Goal: Transaction & Acquisition: Purchase product/service

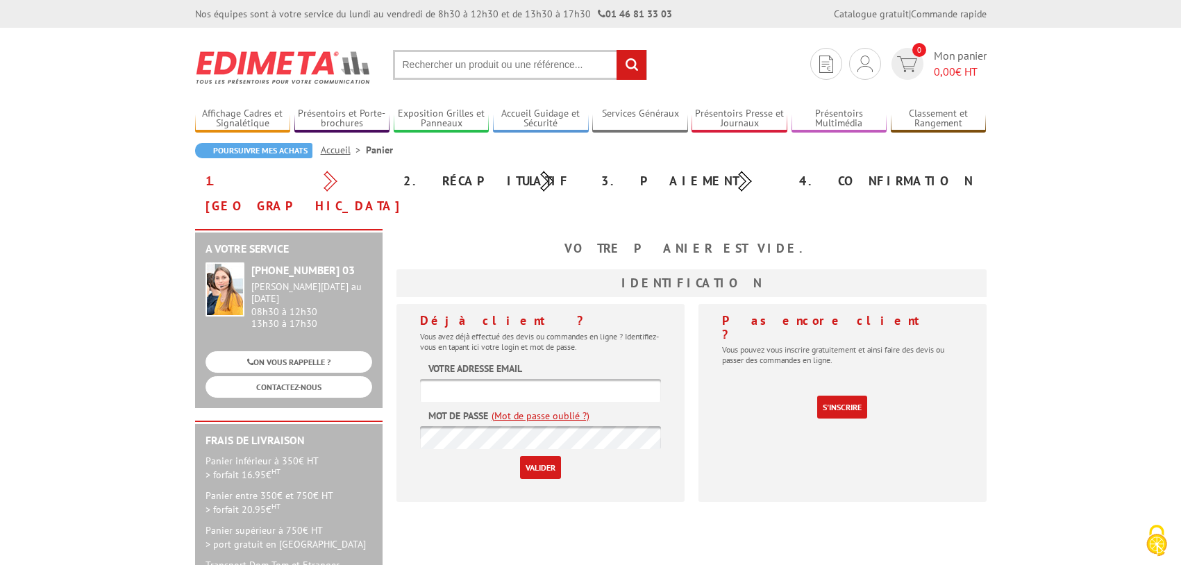
click at [455, 69] on input "text" at bounding box center [520, 65] width 254 height 30
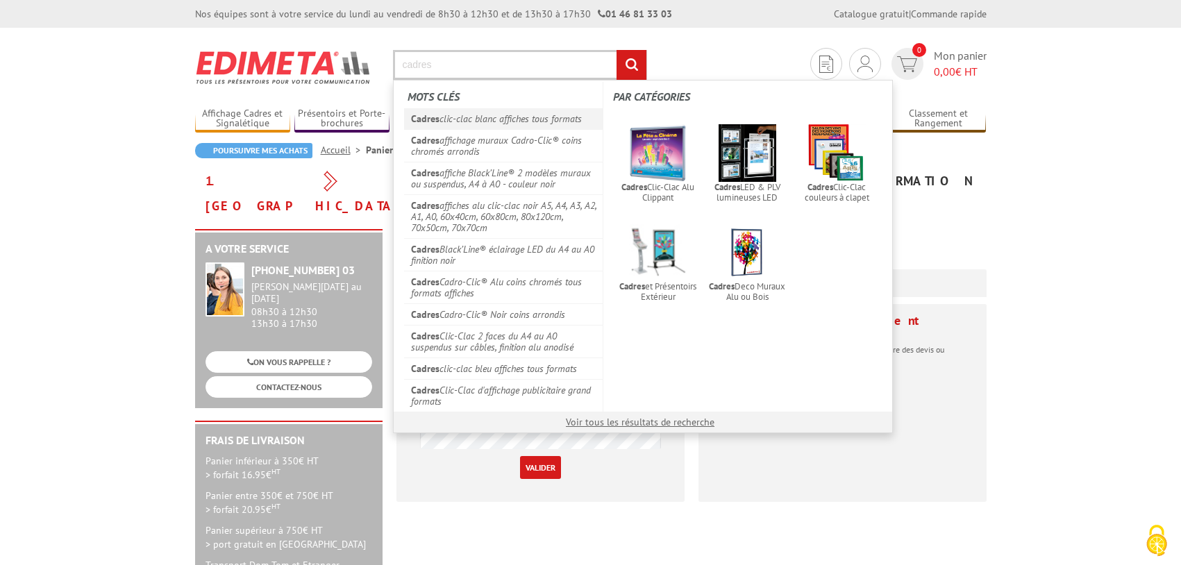
type input "cadres"
click at [488, 121] on link "Cadres clic-clac blanc affiches tous formats" at bounding box center [503, 118] width 199 height 21
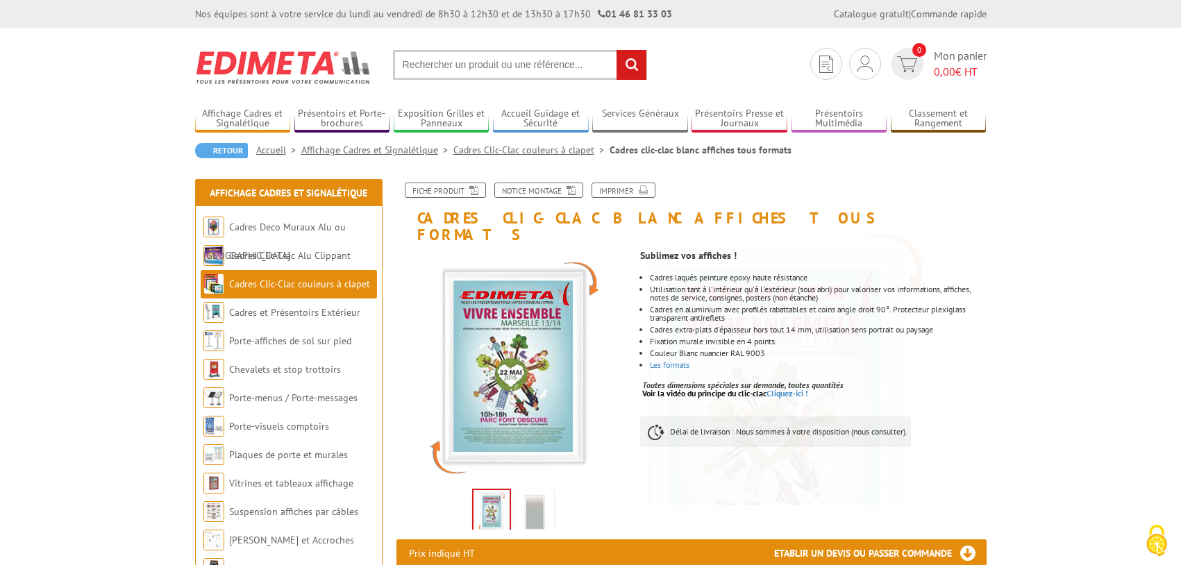
click at [432, 55] on input "text" at bounding box center [520, 65] width 254 height 30
type input "clic clac blanc"
click at [616, 50] on input "rechercher" at bounding box center [631, 65] width 30 height 30
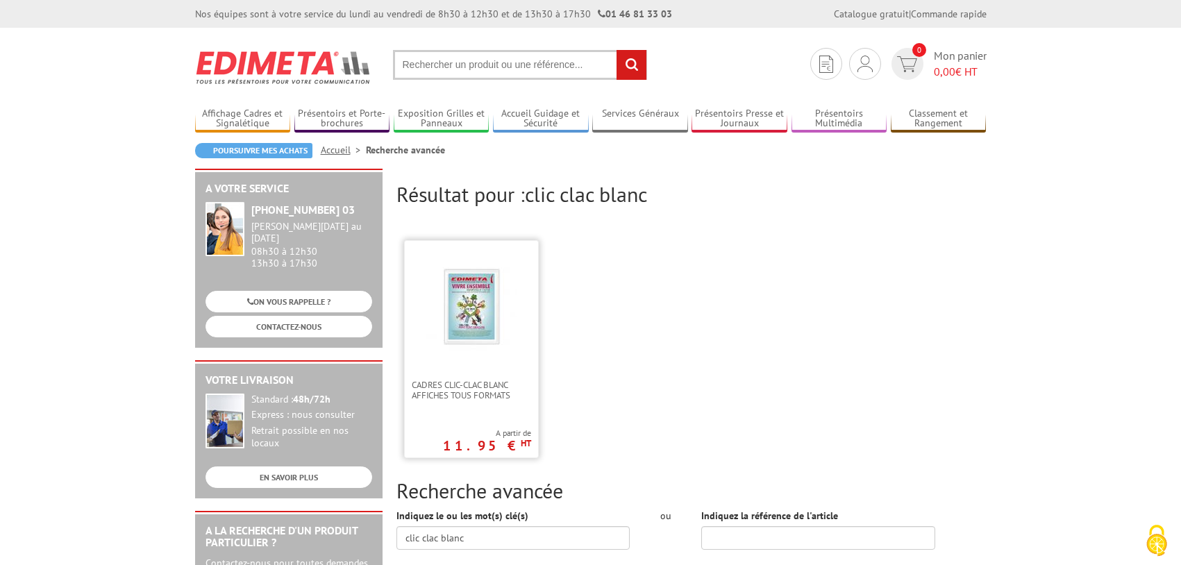
click at [464, 362] on link at bounding box center [471, 310] width 133 height 139
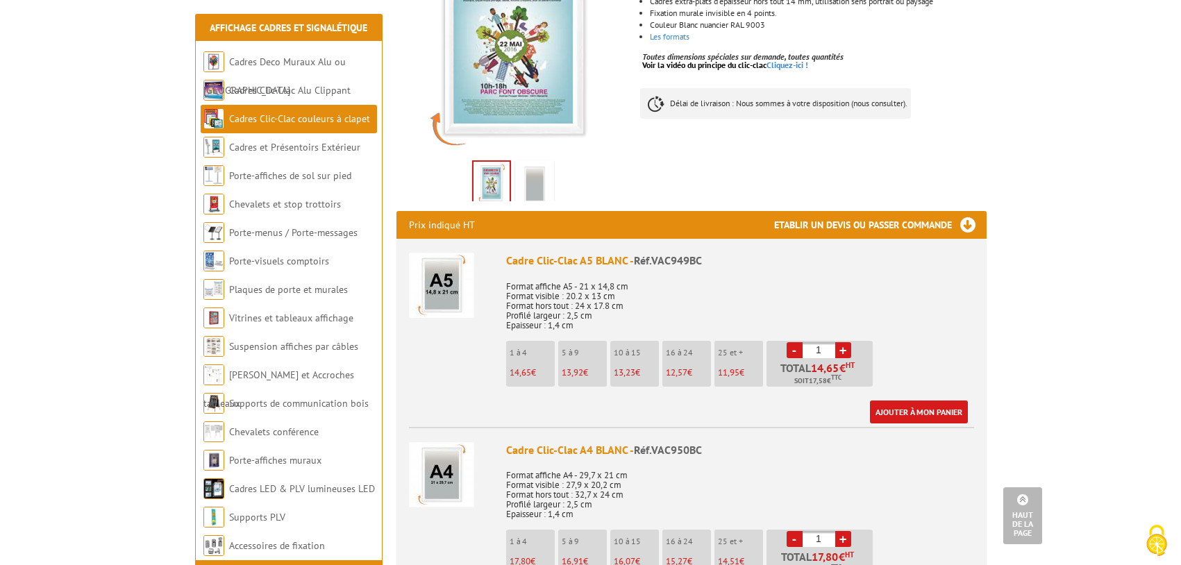
scroll to position [416, 0]
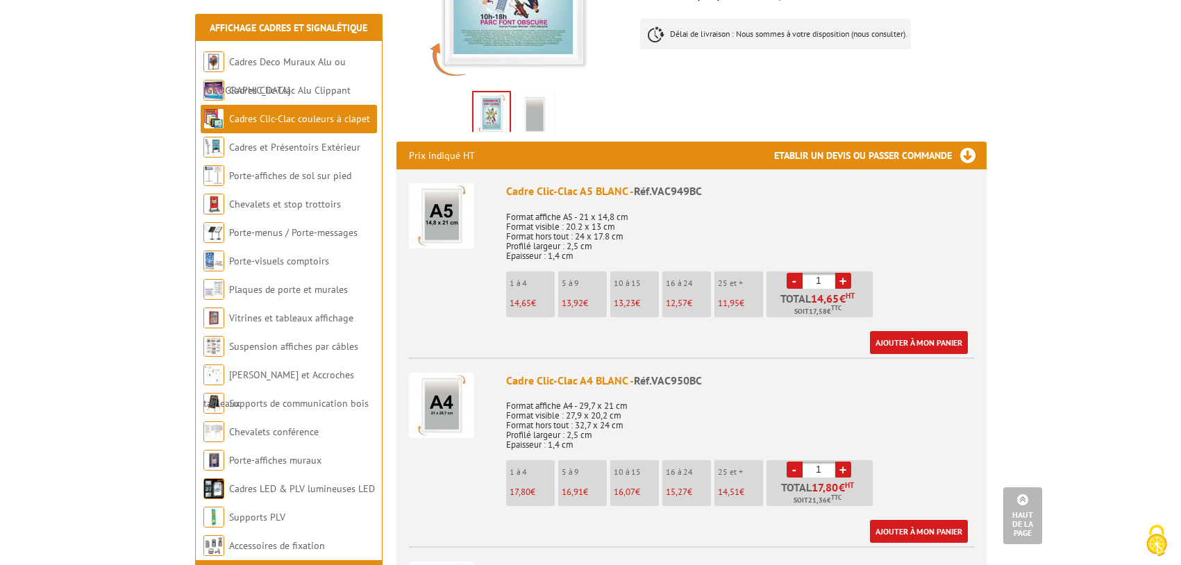
click at [838, 462] on link "+" at bounding box center [843, 470] width 16 height 16
click at [843, 462] on link "+" at bounding box center [843, 470] width 16 height 16
click at [846, 462] on link "+" at bounding box center [843, 470] width 16 height 16
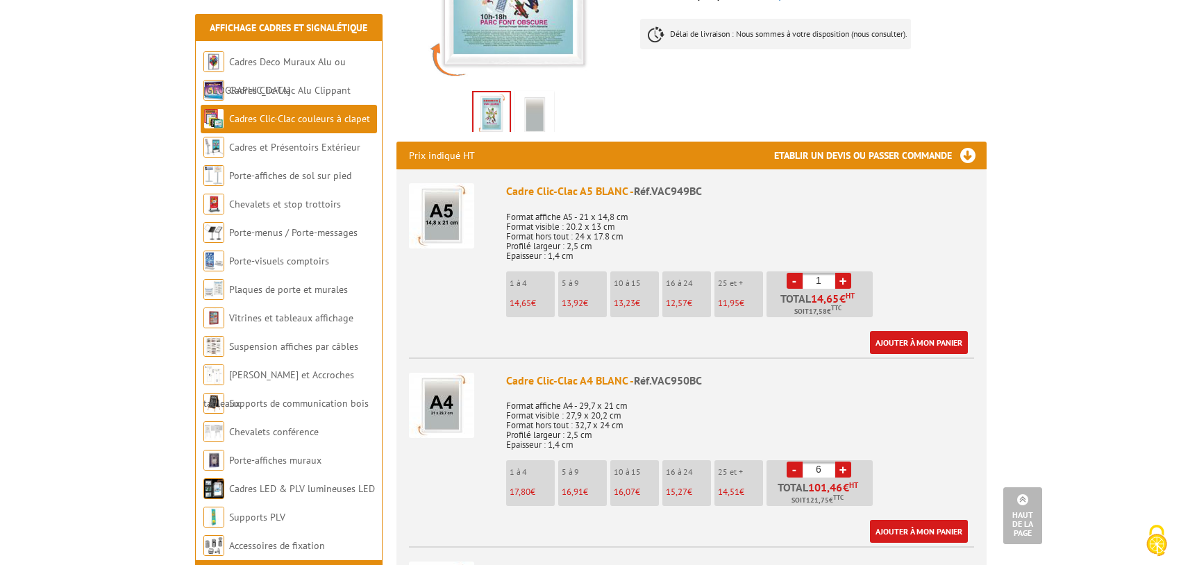
click at [846, 462] on link "+" at bounding box center [843, 470] width 16 height 16
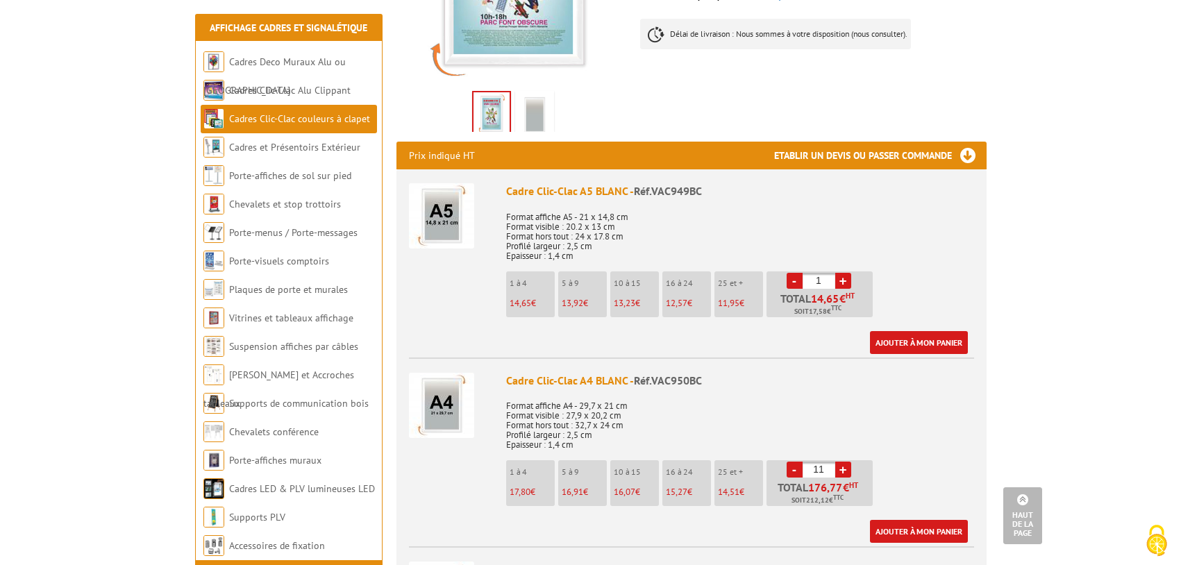
click at [846, 462] on link "+" at bounding box center [843, 470] width 16 height 16
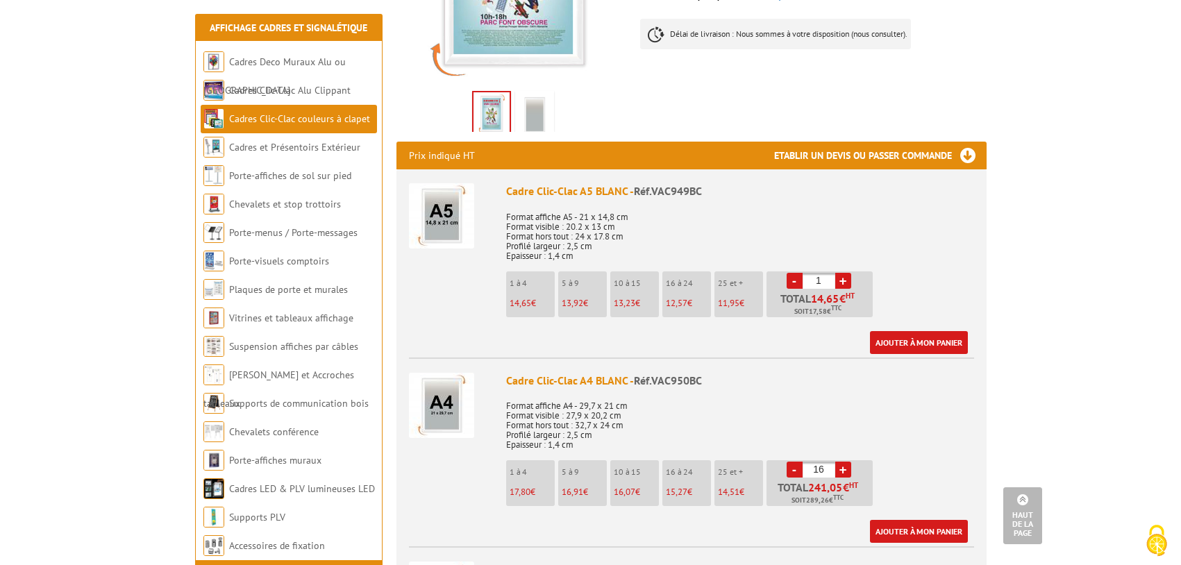
click at [846, 462] on link "+" at bounding box center [843, 470] width 16 height 16
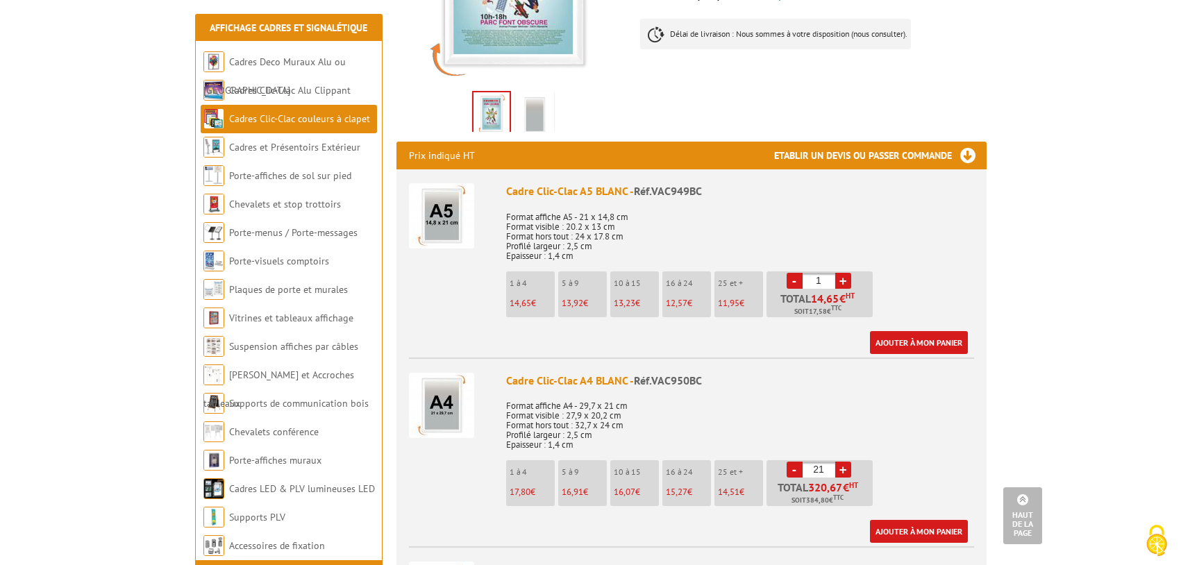
click at [846, 462] on link "+" at bounding box center [843, 470] width 16 height 16
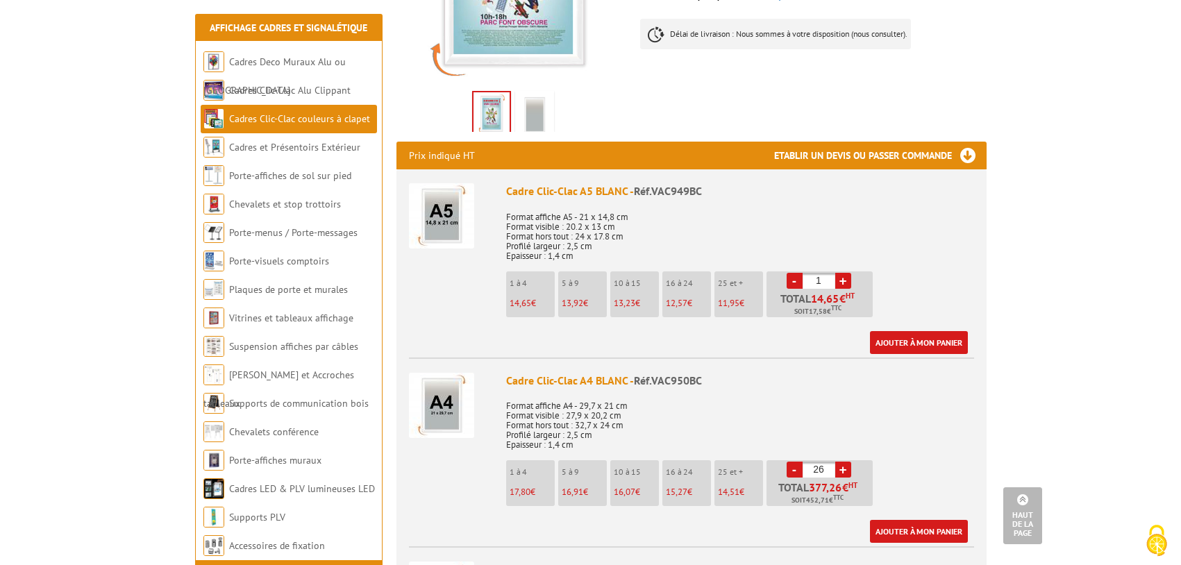
click at [846, 462] on link "+" at bounding box center [843, 470] width 16 height 16
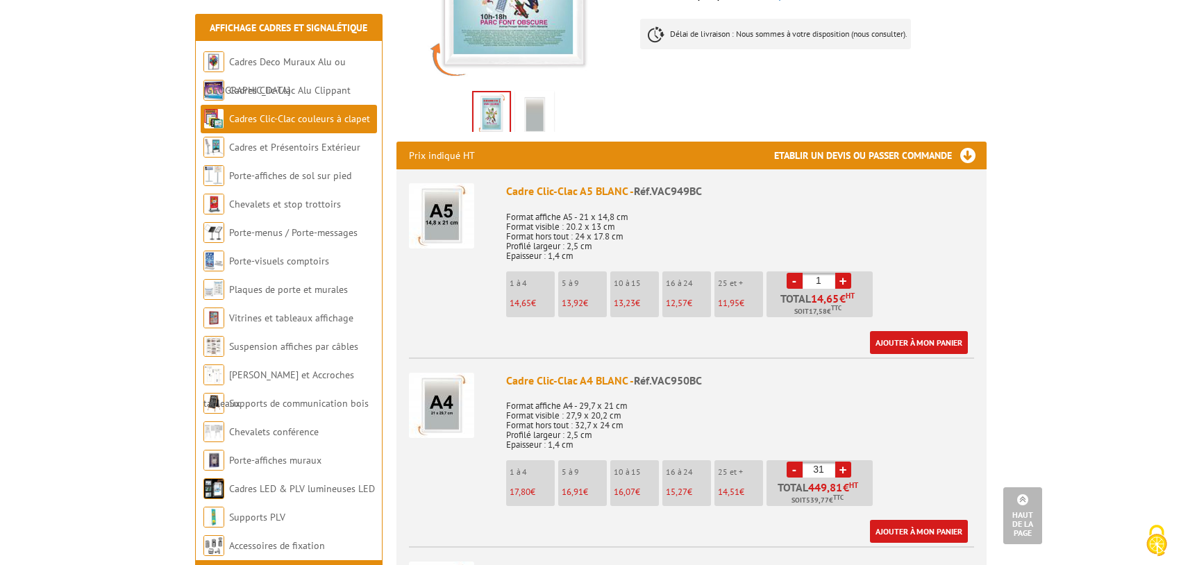
click at [846, 462] on link "+" at bounding box center [843, 470] width 16 height 16
click at [841, 462] on link "+" at bounding box center [843, 470] width 16 height 16
click at [840, 462] on link "+" at bounding box center [843, 470] width 16 height 16
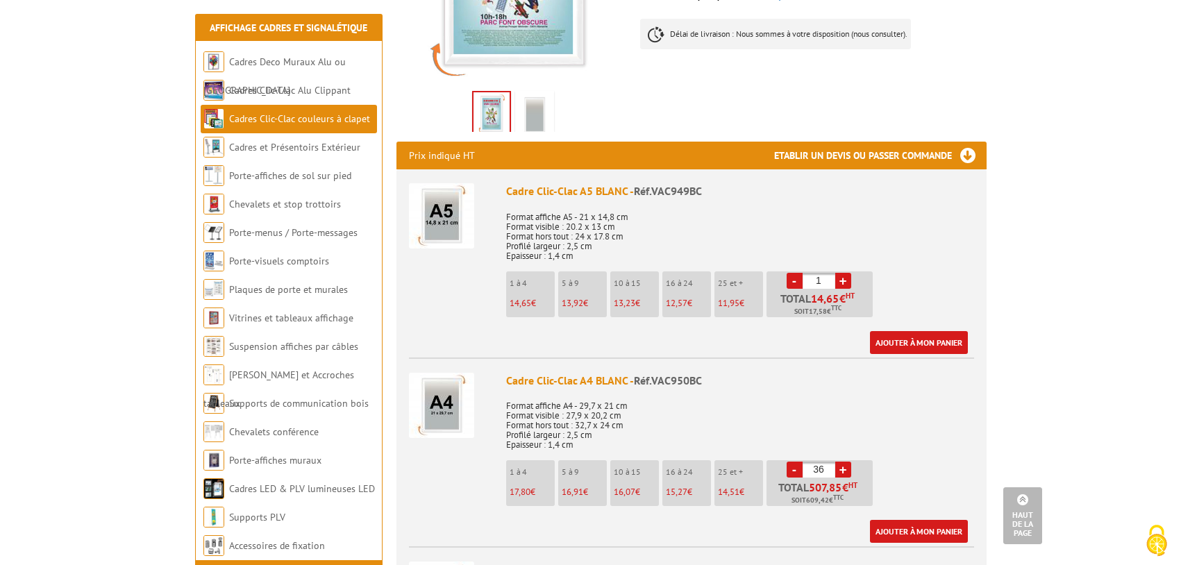
click at [840, 462] on link "+" at bounding box center [843, 470] width 16 height 16
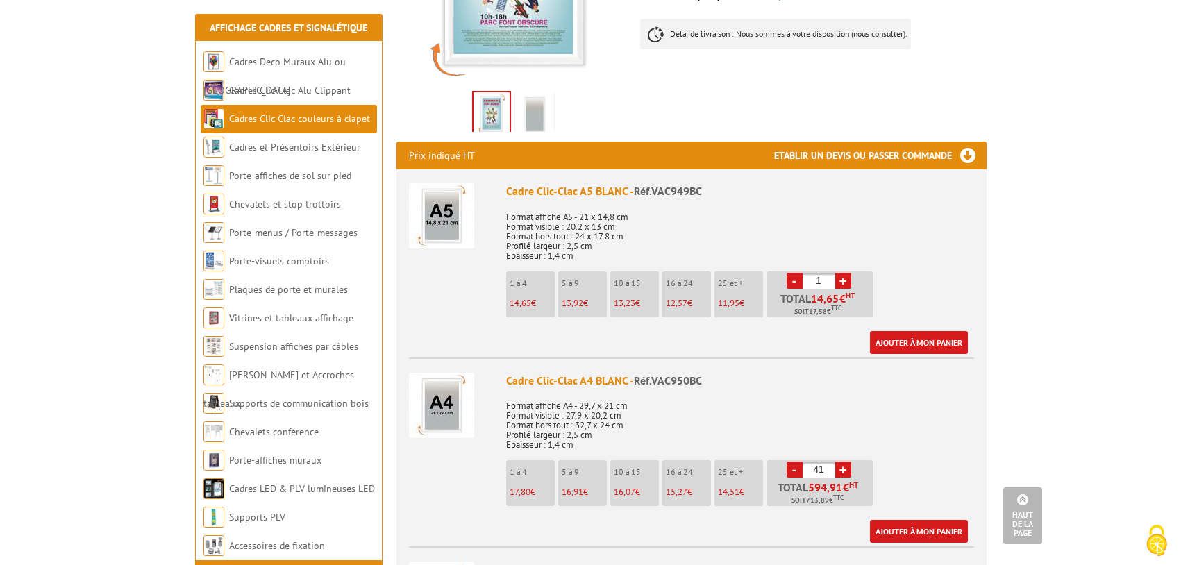
click at [840, 462] on link "+" at bounding box center [843, 470] width 16 height 16
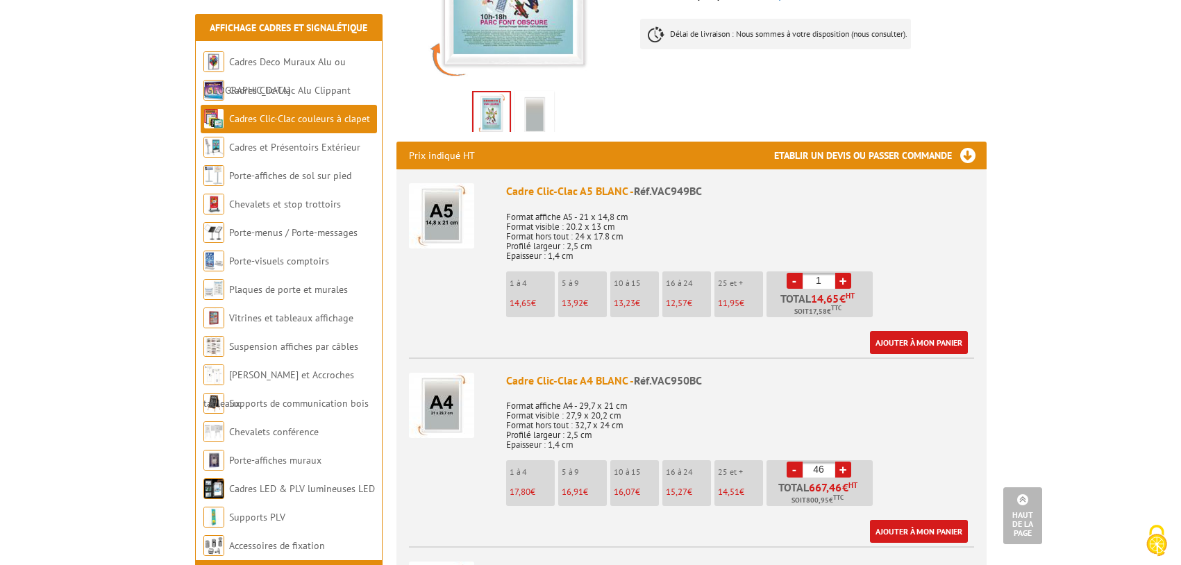
click at [840, 462] on link "+" at bounding box center [843, 470] width 16 height 16
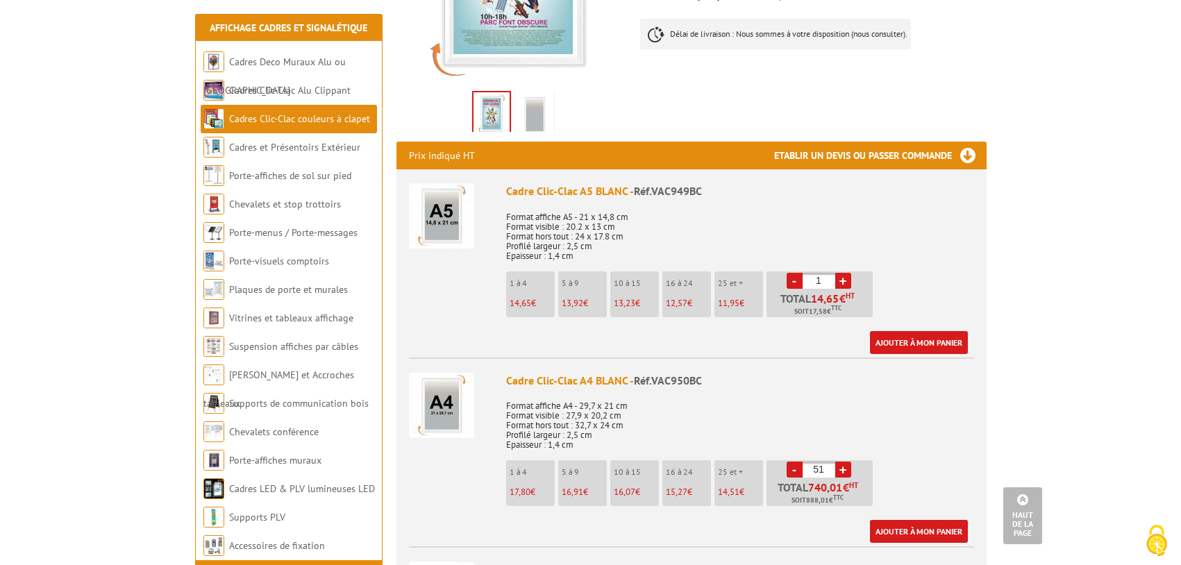
click at [840, 462] on link "+" at bounding box center [843, 470] width 16 height 16
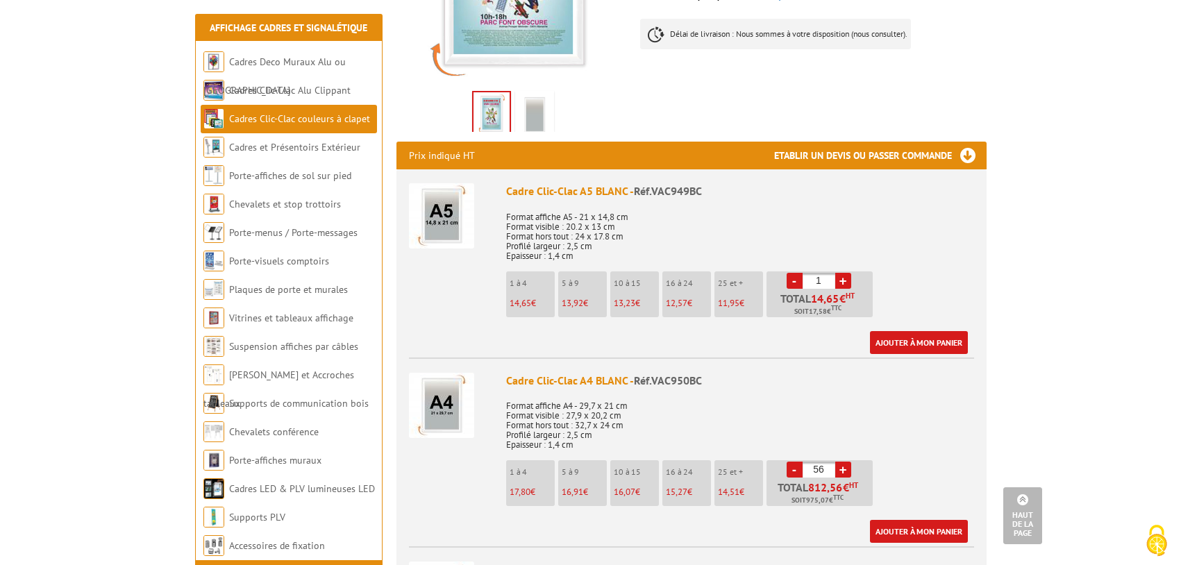
click at [840, 462] on link "+" at bounding box center [843, 470] width 16 height 16
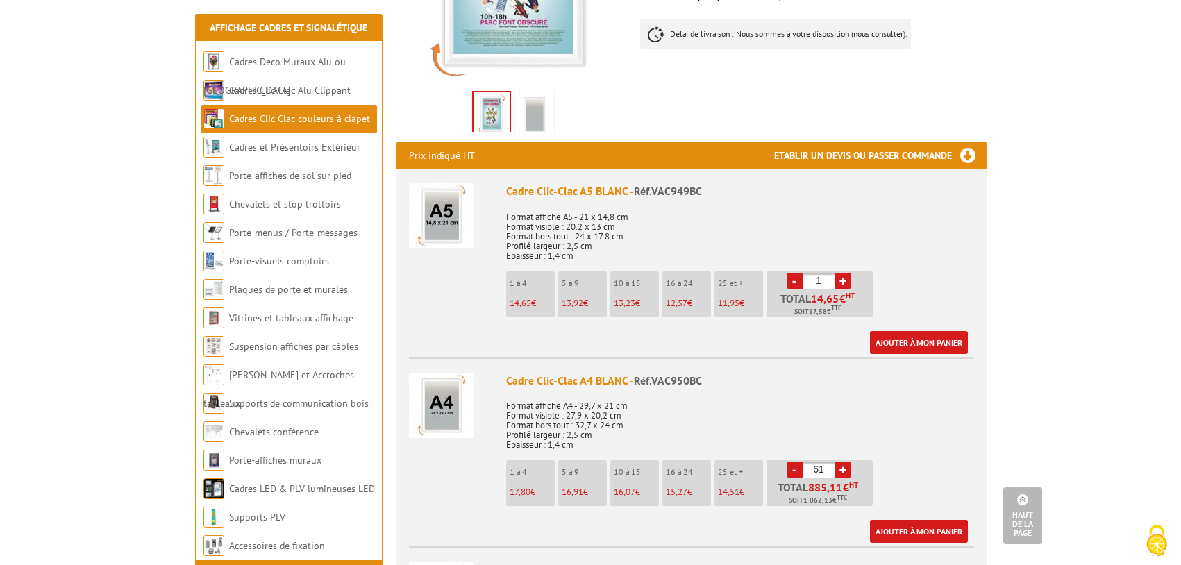
click at [840, 462] on link "+" at bounding box center [843, 470] width 16 height 16
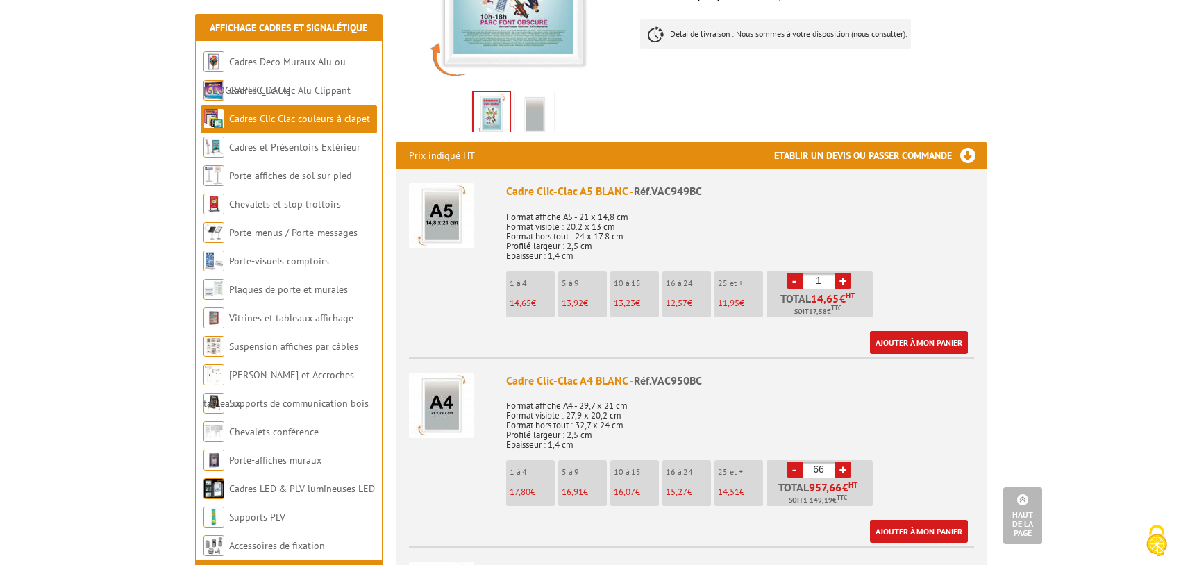
click at [840, 462] on link "+" at bounding box center [843, 470] width 16 height 16
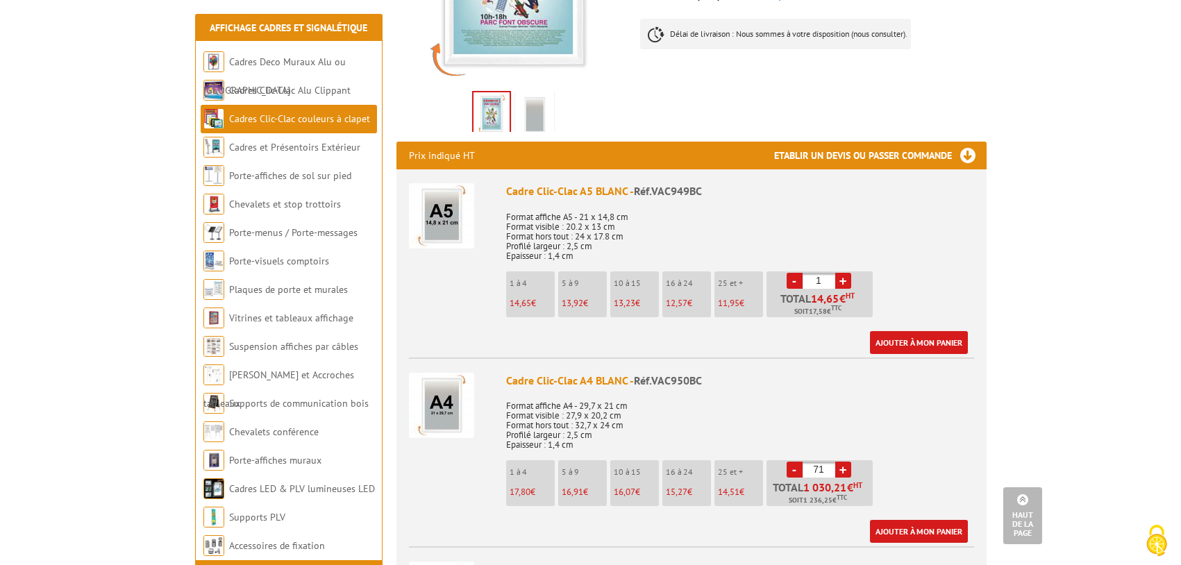
click at [840, 462] on link "+" at bounding box center [843, 470] width 16 height 16
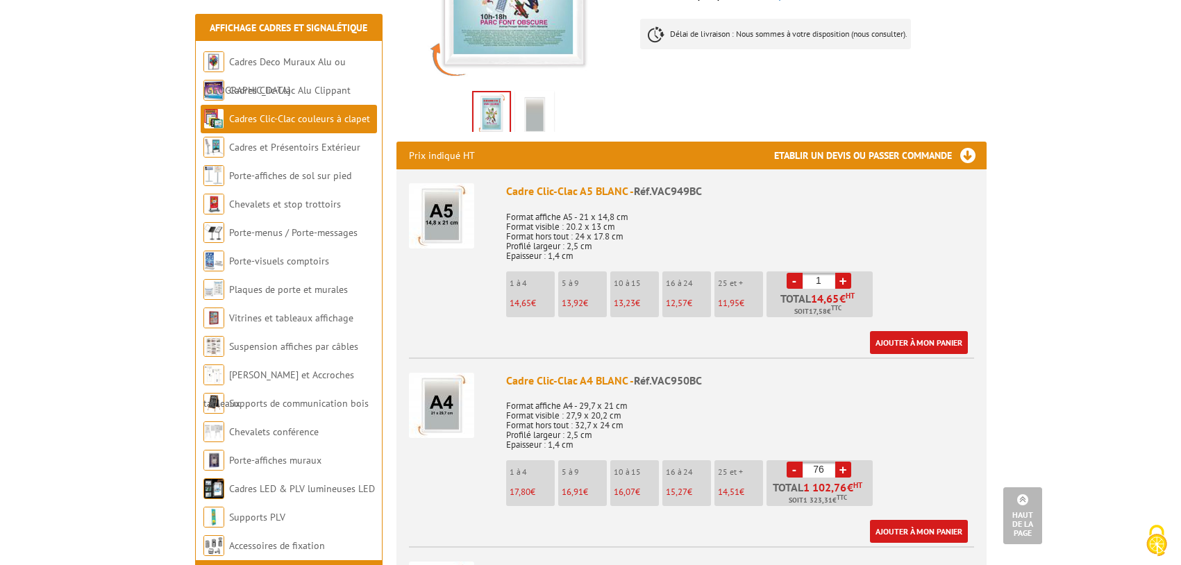
click at [840, 462] on link "+" at bounding box center [843, 470] width 16 height 16
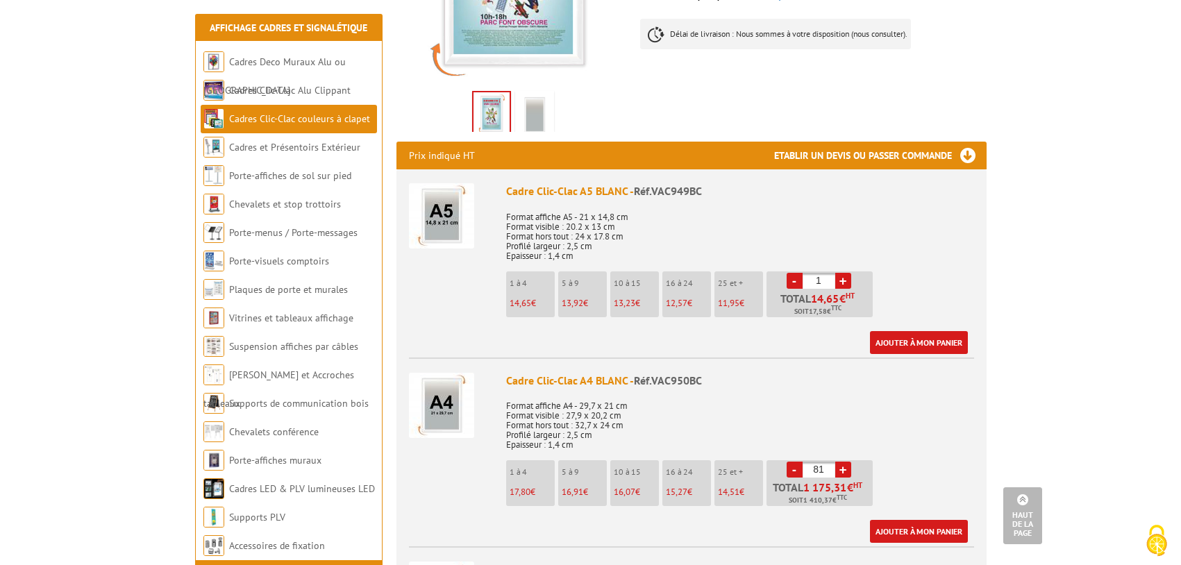
click at [840, 462] on link "+" at bounding box center [843, 470] width 16 height 16
type input "85"
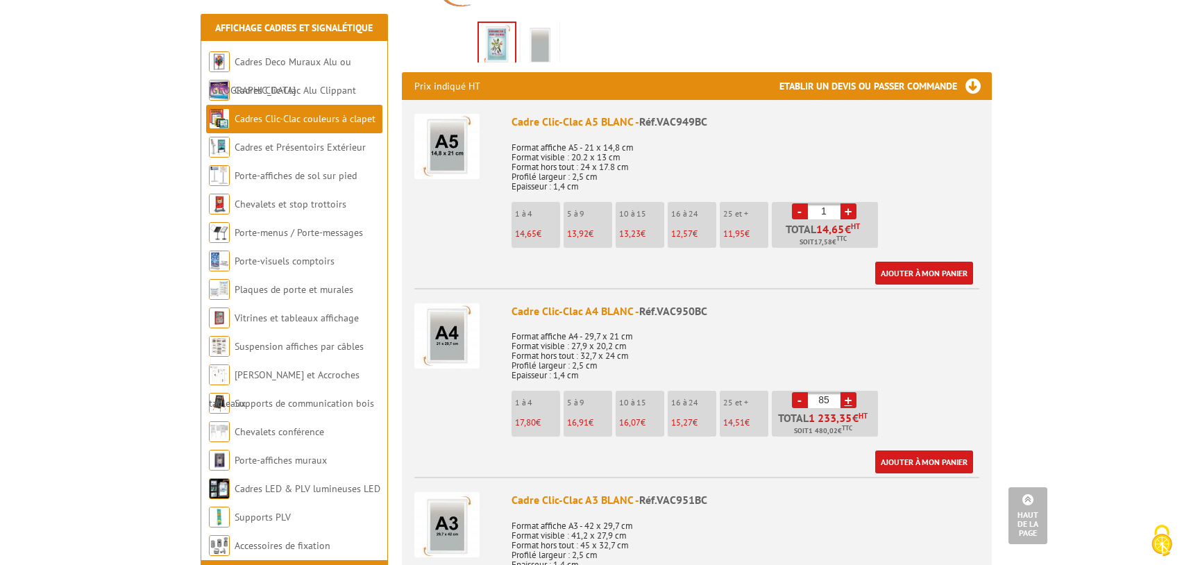
scroll to position [555, 0]
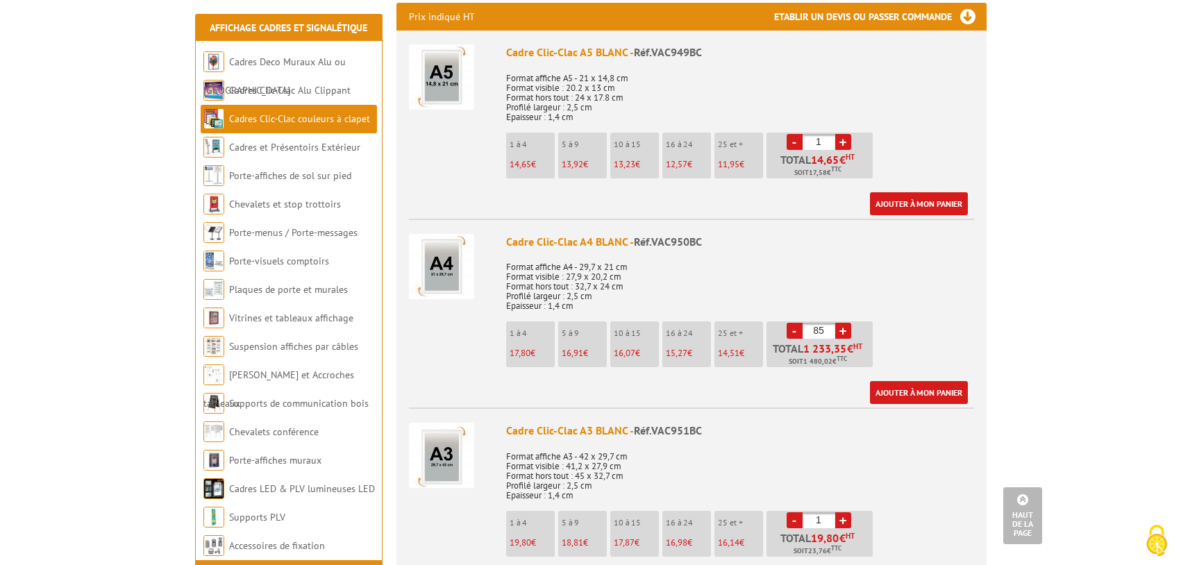
click at [847, 512] on link "+" at bounding box center [843, 520] width 16 height 16
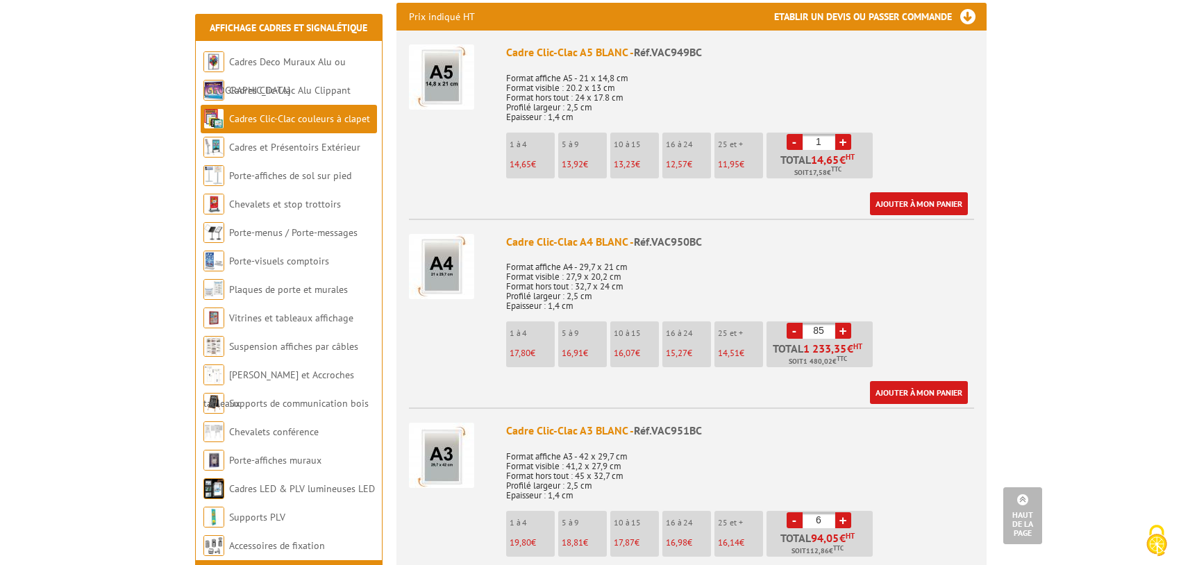
click at [847, 512] on link "+" at bounding box center [843, 520] width 16 height 16
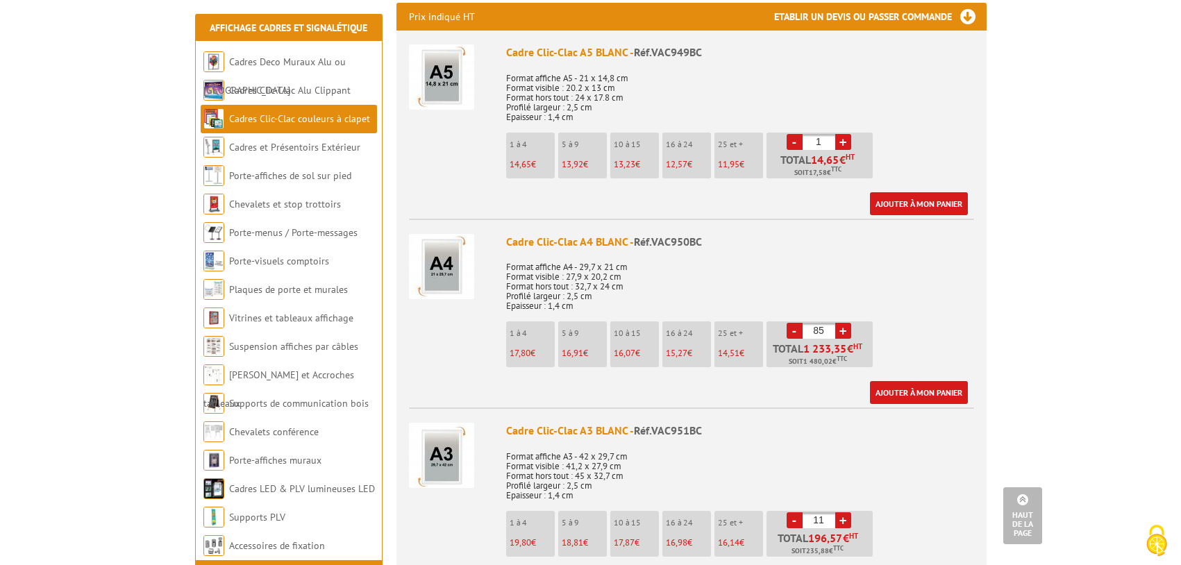
click at [847, 512] on link "+" at bounding box center [843, 520] width 16 height 16
click at [791, 512] on link "-" at bounding box center [794, 520] width 16 height 16
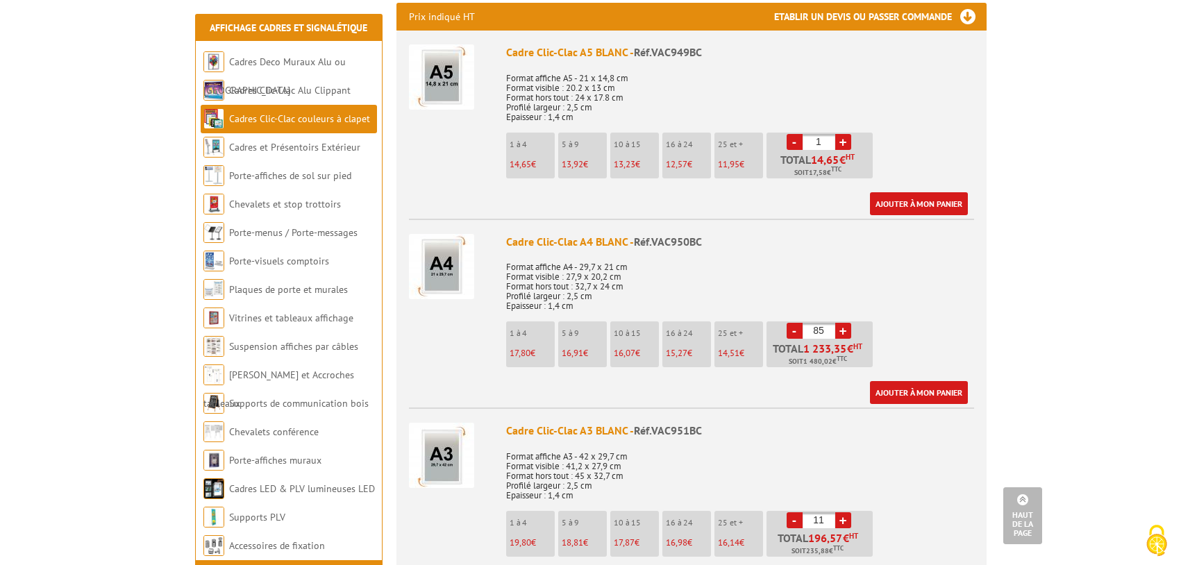
type input "10"
click at [906, 381] on link "Ajouter à mon panier" at bounding box center [919, 392] width 98 height 23
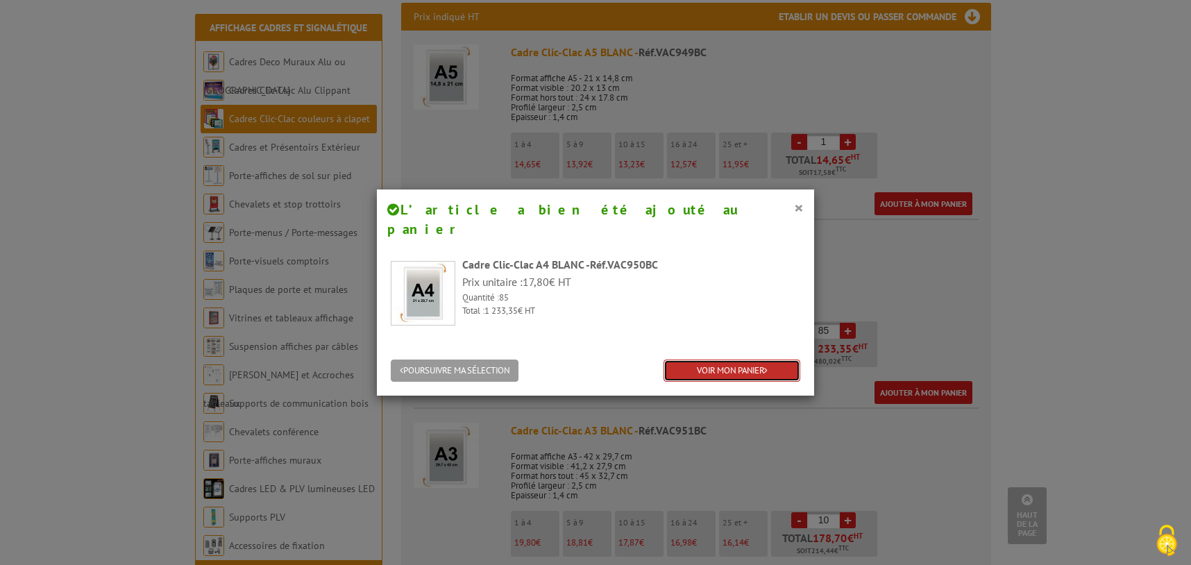
click at [746, 360] on link "VOIR MON PANIER" at bounding box center [731, 371] width 137 height 23
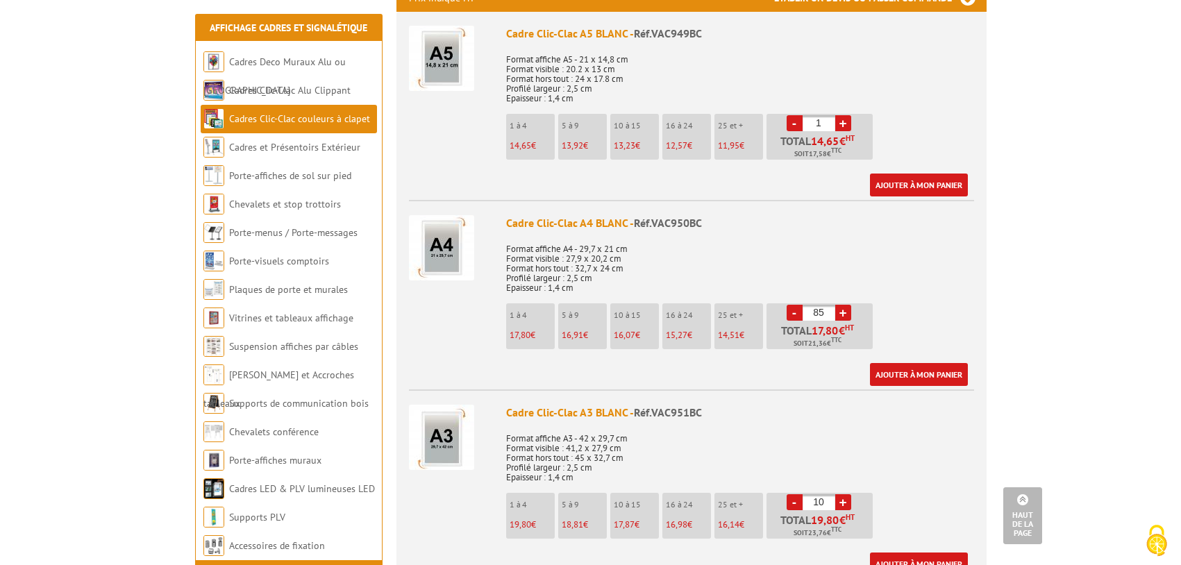
click at [903, 552] on link "Ajouter à mon panier" at bounding box center [919, 563] width 98 height 23
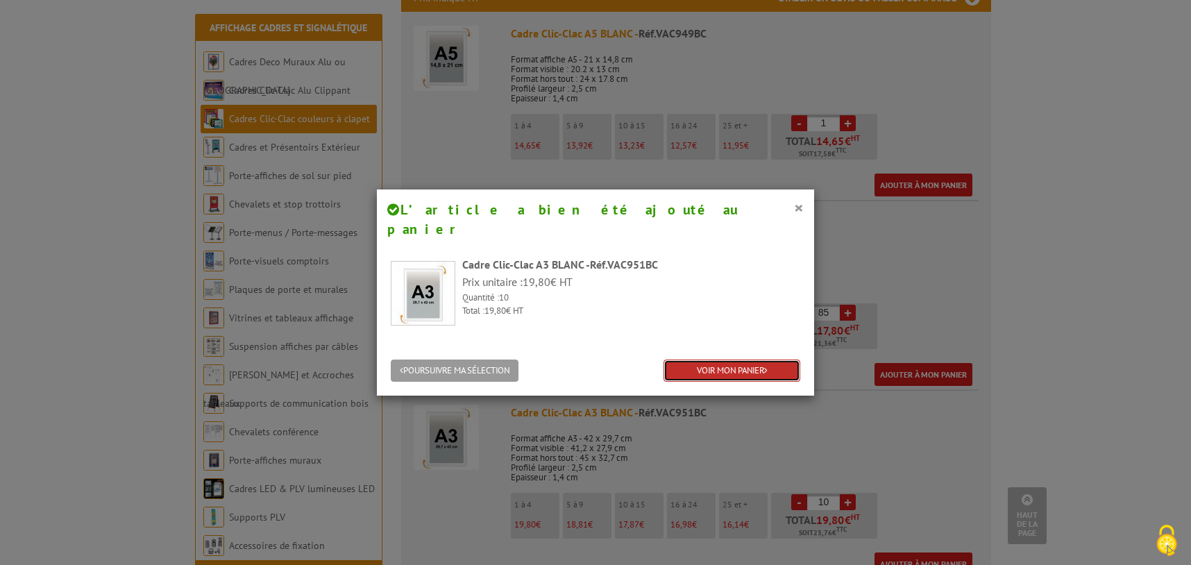
click at [717, 360] on link "VOIR MON PANIER" at bounding box center [731, 371] width 137 height 23
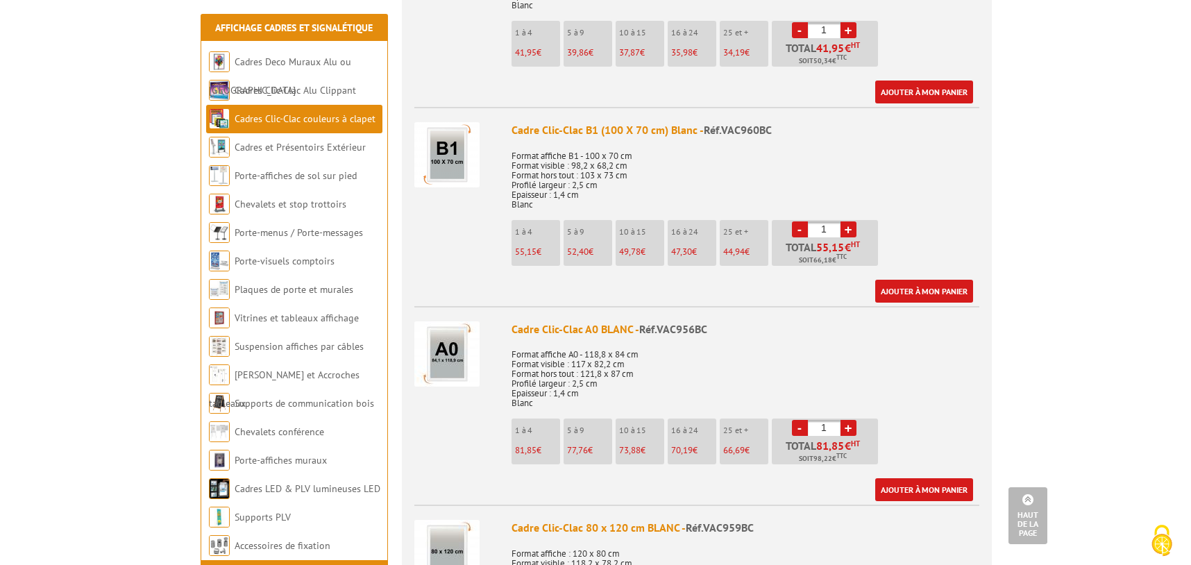
scroll to position [2151, 0]
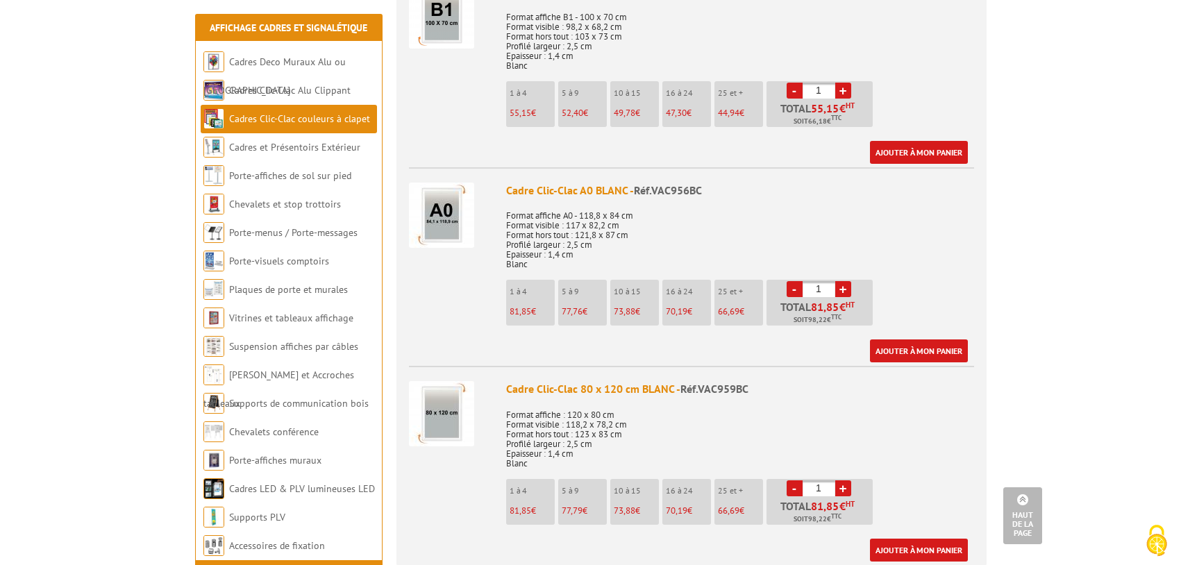
click at [839, 480] on link "+" at bounding box center [843, 488] width 16 height 16
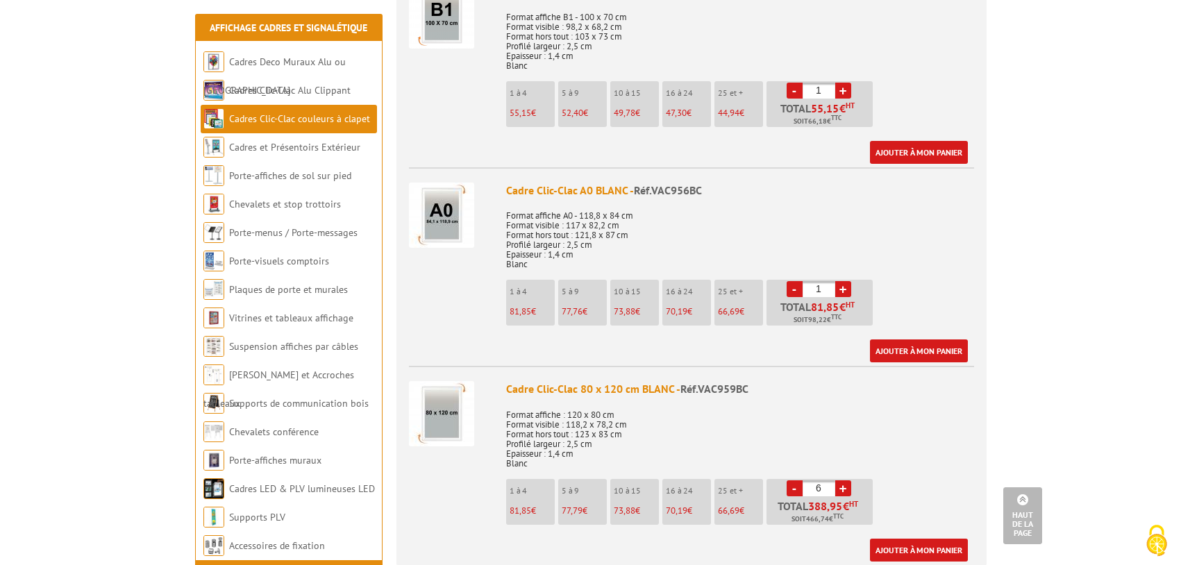
click at [839, 480] on link "+" at bounding box center [843, 488] width 16 height 16
type input "10"
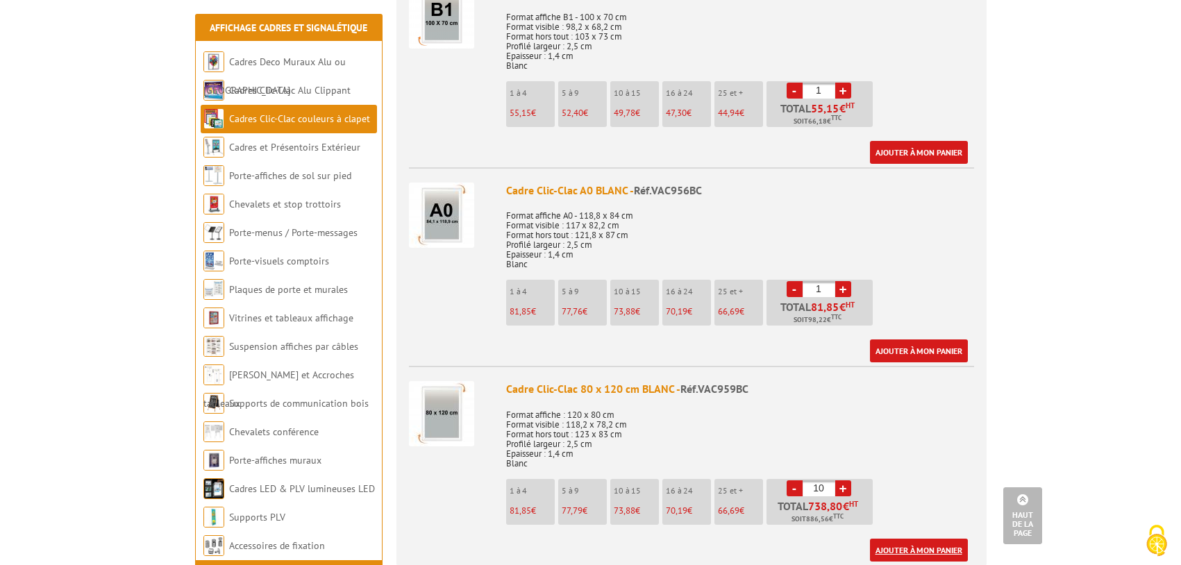
click at [904, 539] on link "Ajouter à mon panier" at bounding box center [919, 550] width 98 height 23
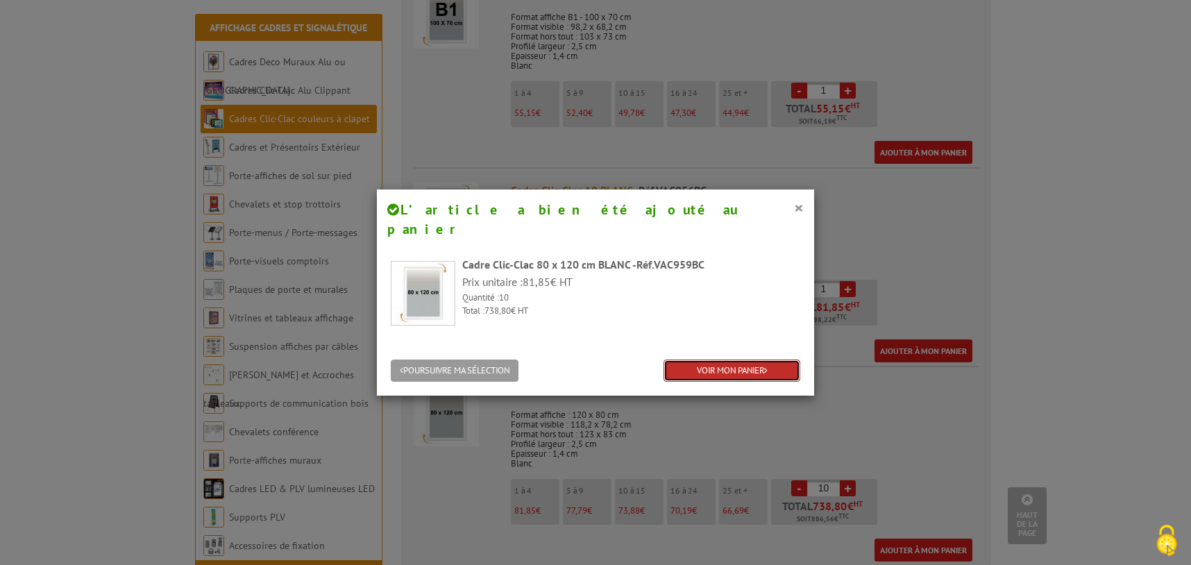
click at [754, 360] on link "VOIR MON PANIER" at bounding box center [731, 371] width 137 height 23
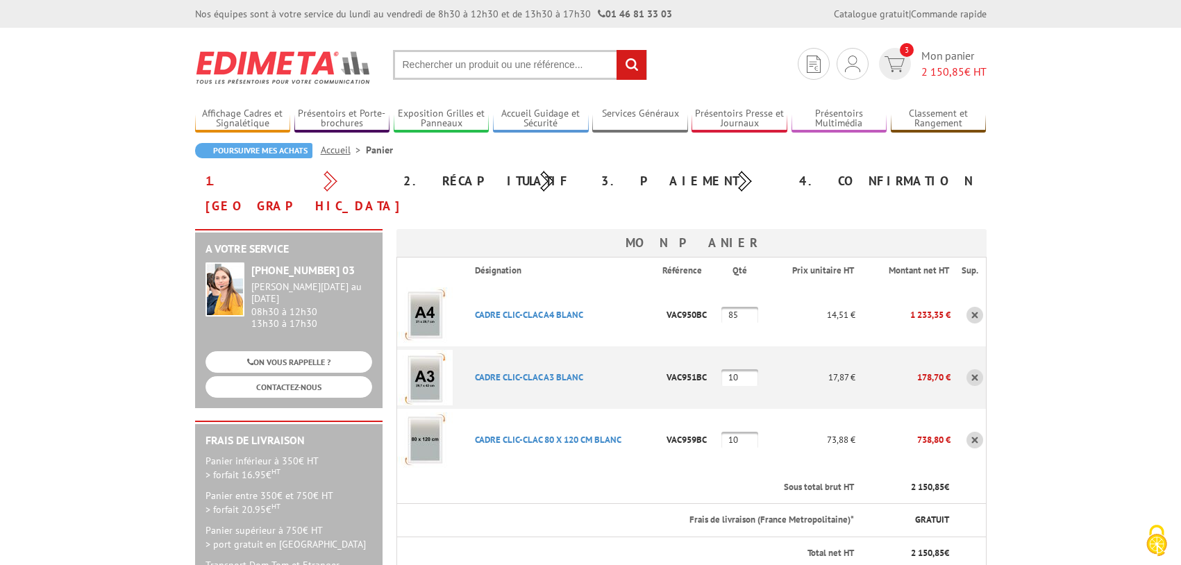
click at [439, 58] on input "text" at bounding box center [520, 65] width 254 height 30
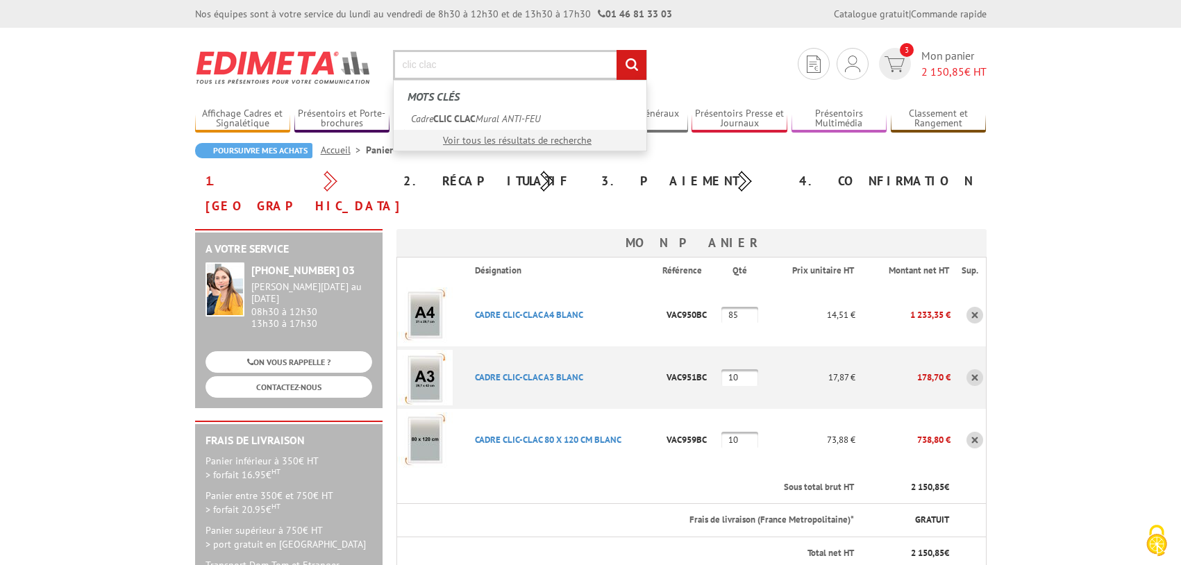
type input "clic clac"
click at [616, 50] on input "rechercher" at bounding box center [631, 65] width 30 height 30
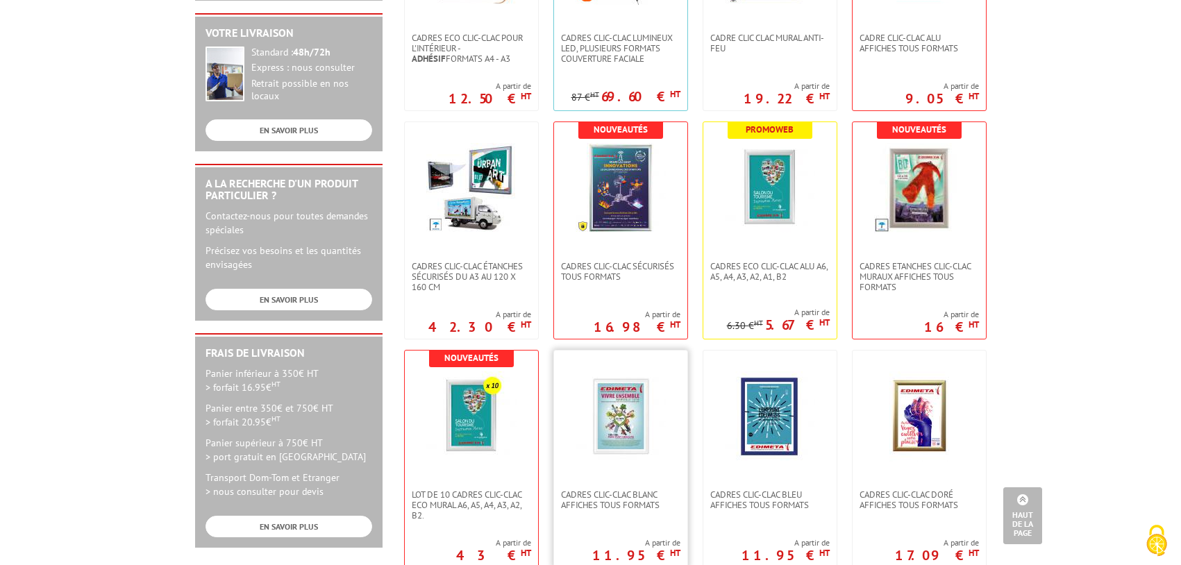
scroll to position [416, 0]
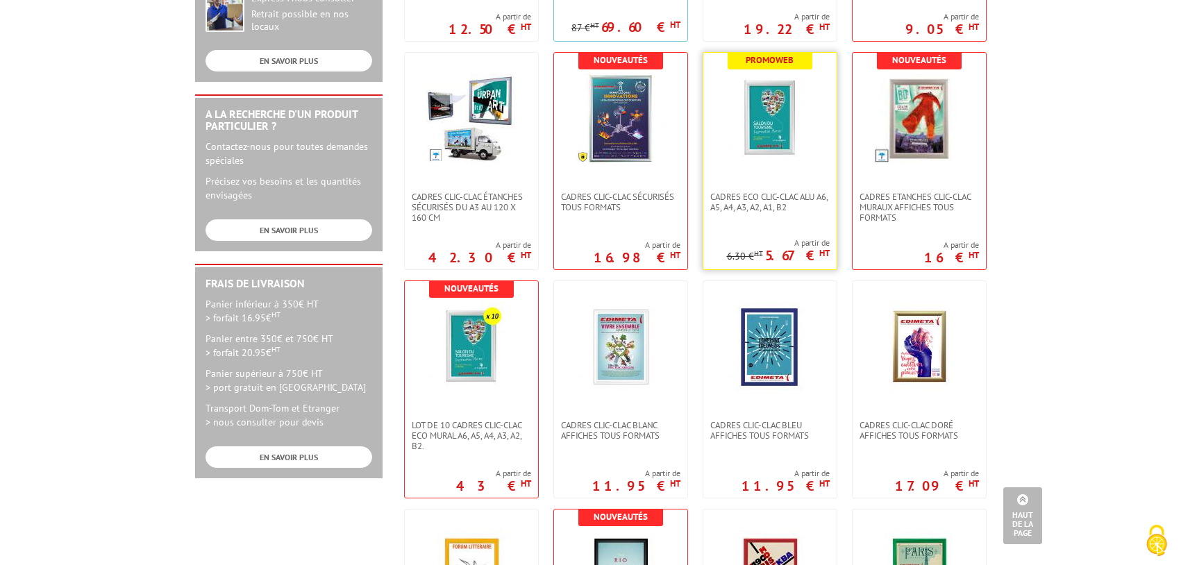
click at [750, 130] on img at bounding box center [770, 119] width 90 height 90
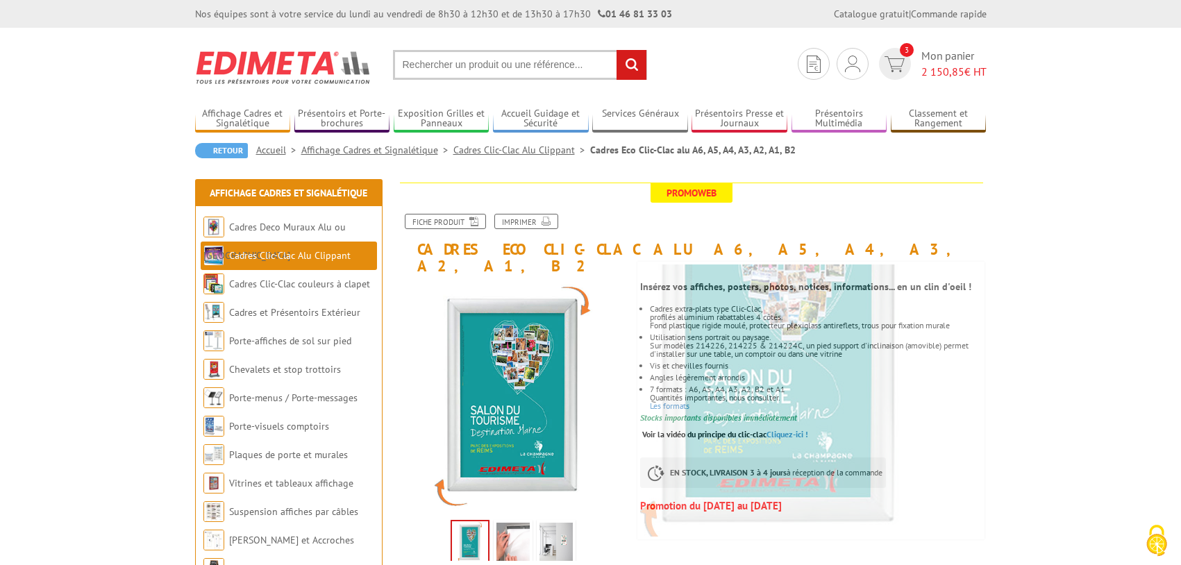
scroll to position [278, 0]
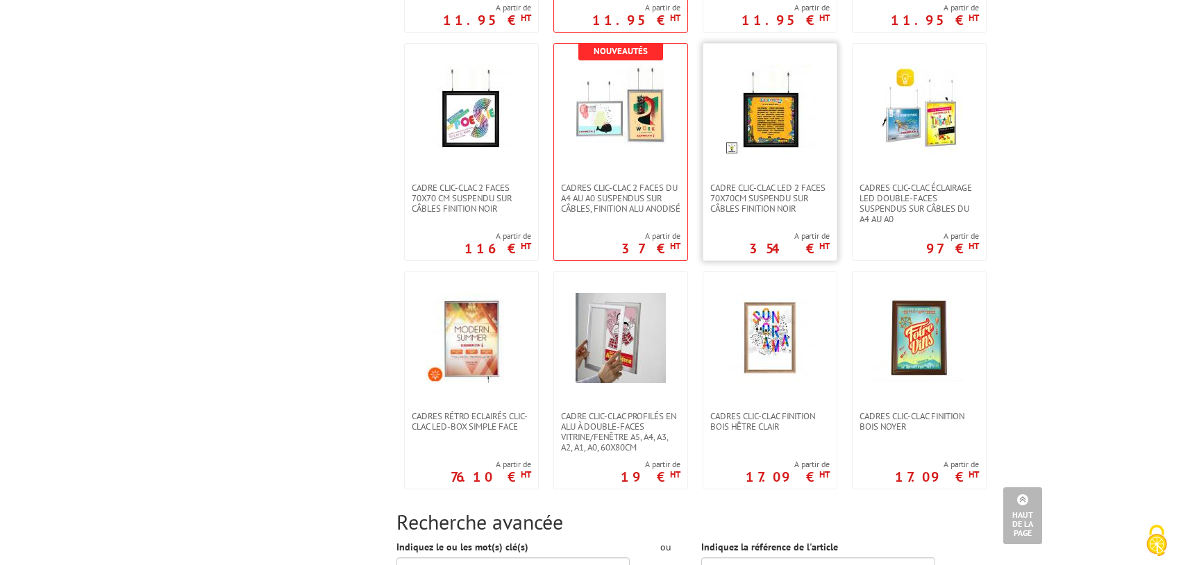
scroll to position [1041, 0]
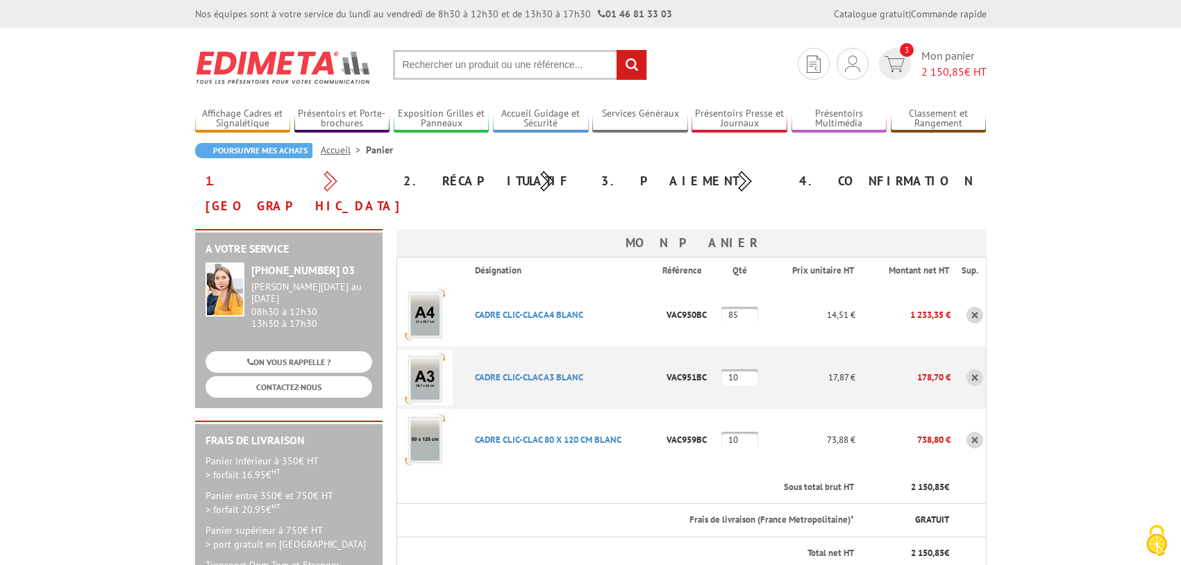
scroll to position [139, 0]
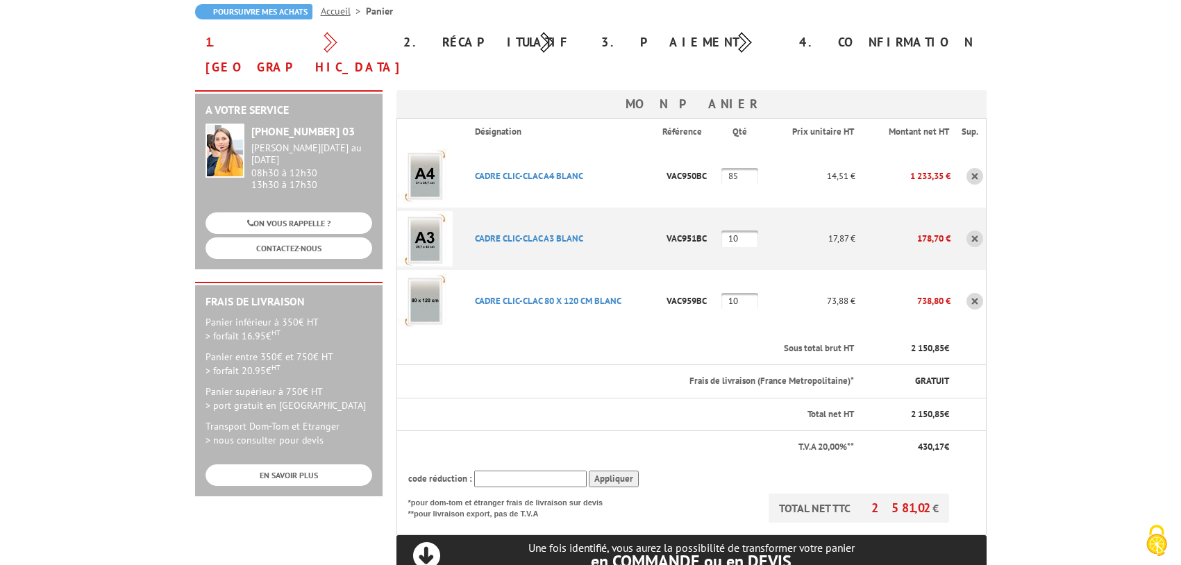
click at [736, 293] on input "10" at bounding box center [739, 301] width 37 height 17
click at [734, 293] on input "10" at bounding box center [739, 301] width 37 height 17
type input "11"
click at [697, 306] on td "VAC959BC" at bounding box center [691, 301] width 59 height 62
click at [516, 295] on link "CADRE CLIC-CLAC 80 X 120 CM BLANC" at bounding box center [548, 301] width 146 height 12
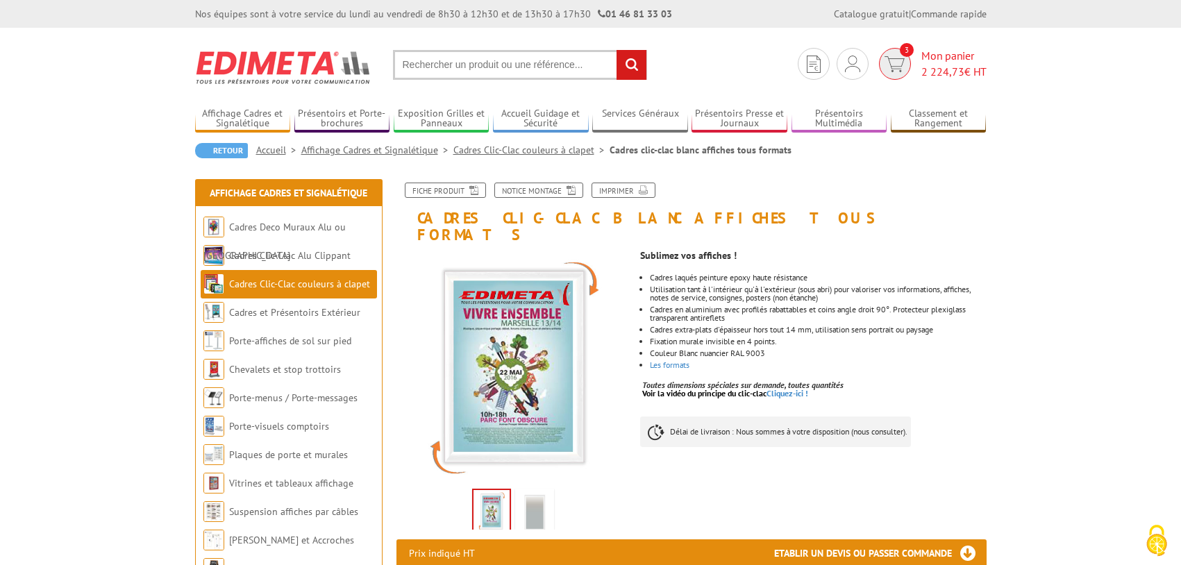
click at [924, 60] on span "Mon panier 2 224,73 € HT" at bounding box center [953, 64] width 65 height 32
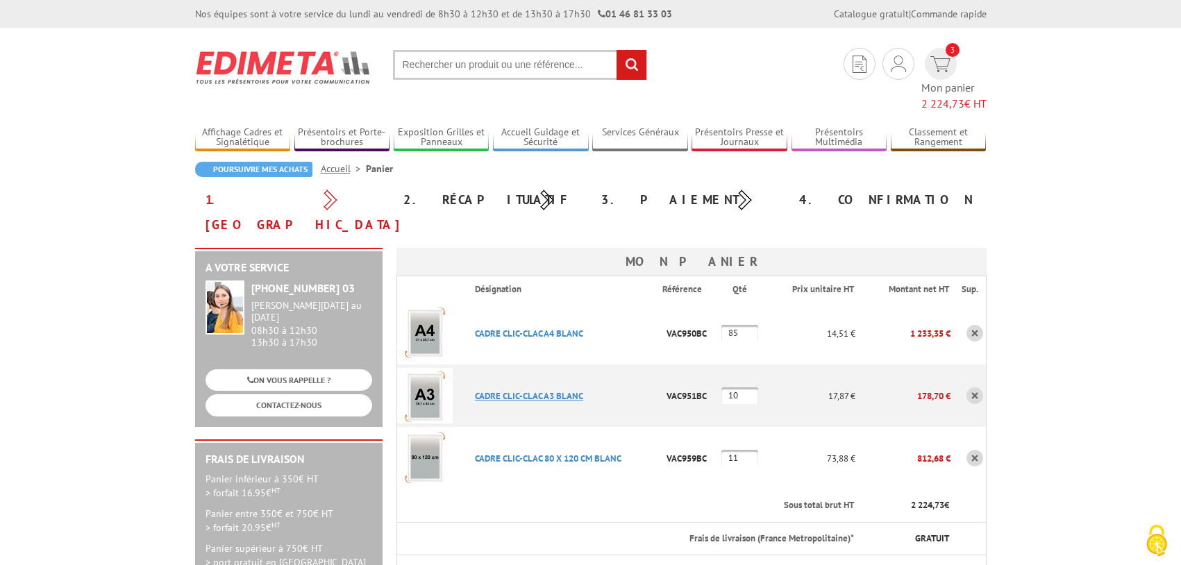
click at [549, 390] on link "CADRE CLIC-CLAC A3 BLANC" at bounding box center [529, 396] width 108 height 12
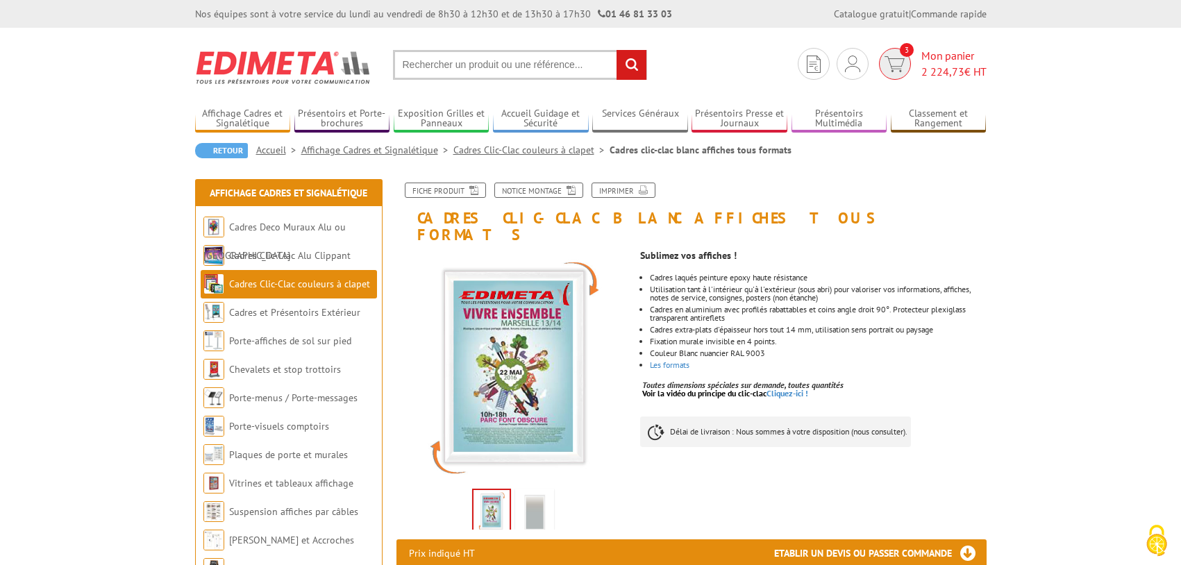
click at [939, 65] on span "2 224,73" at bounding box center [942, 72] width 43 height 14
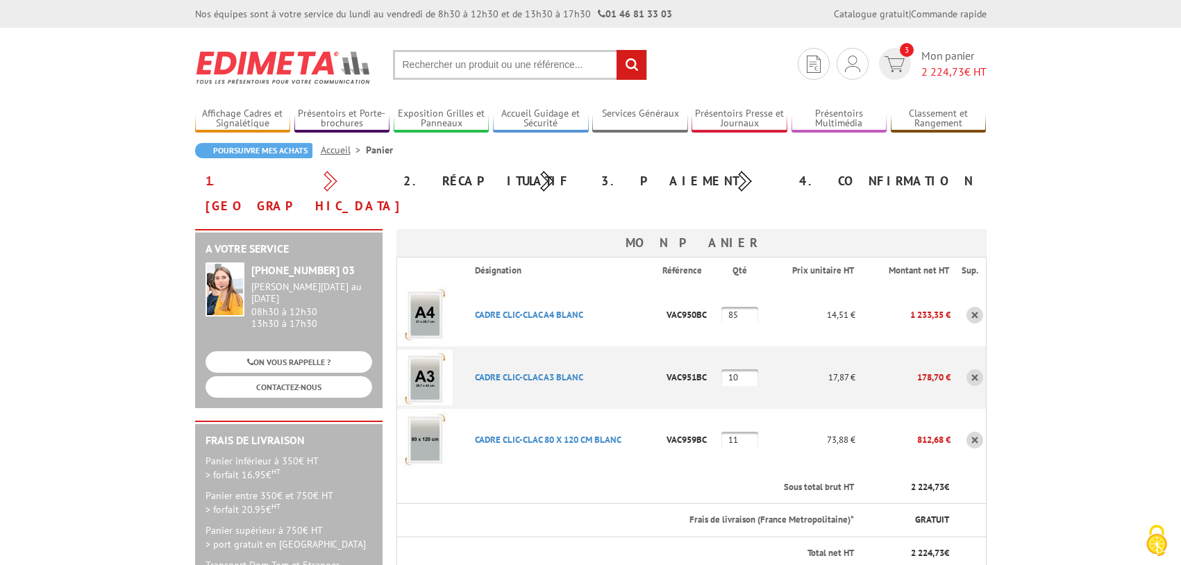
drag, startPoint x: 741, startPoint y: 353, endPoint x: 722, endPoint y: 352, distance: 18.8
click at [727, 369] on input "10" at bounding box center [739, 377] width 37 height 17
type input "15"
click at [758, 376] on td "15" at bounding box center [743, 377] width 44 height 62
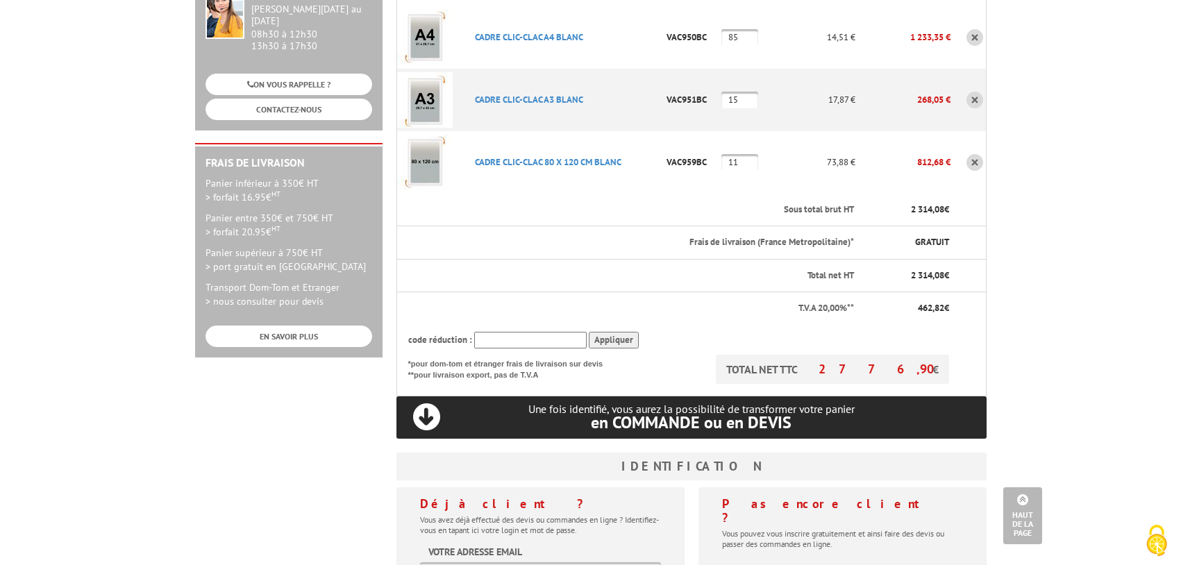
scroll to position [69, 0]
